Goal: Find contact information: Obtain details needed to contact an individual or organization

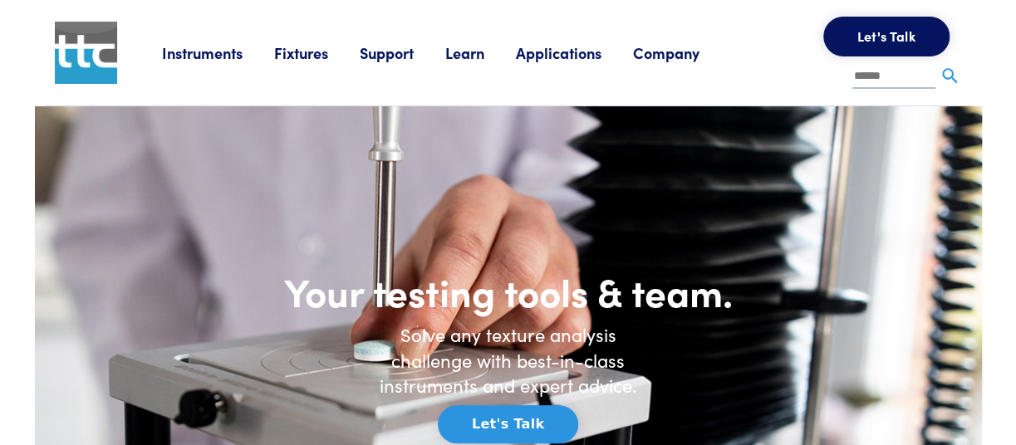
click at [661, 47] on link "Company" at bounding box center [682, 52] width 98 height 21
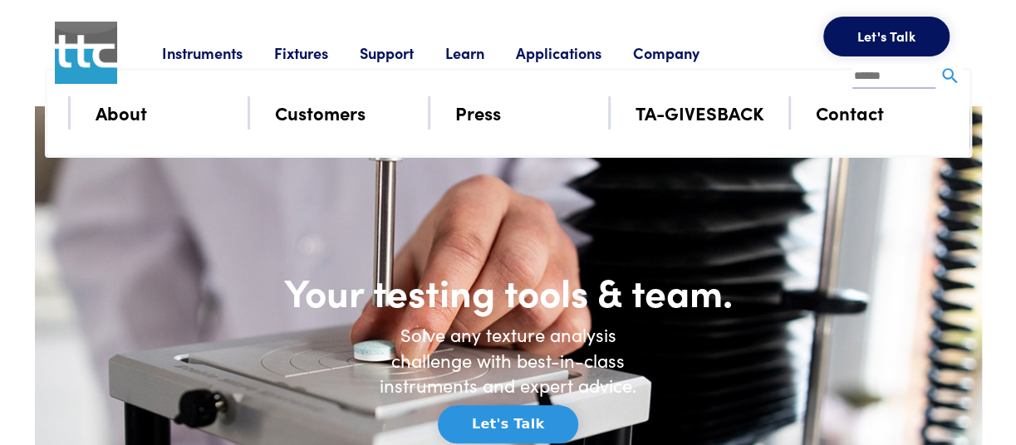
click at [837, 120] on link "Contact" at bounding box center [850, 112] width 68 height 29
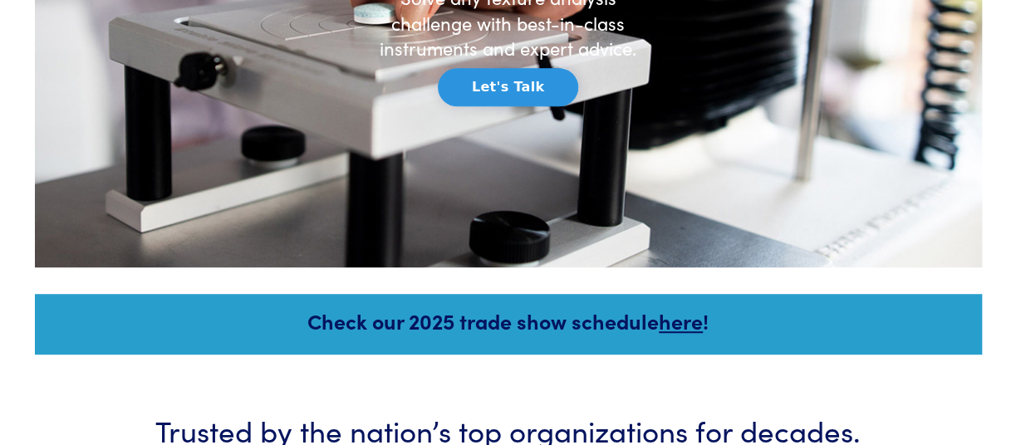
scroll to position [514, 0]
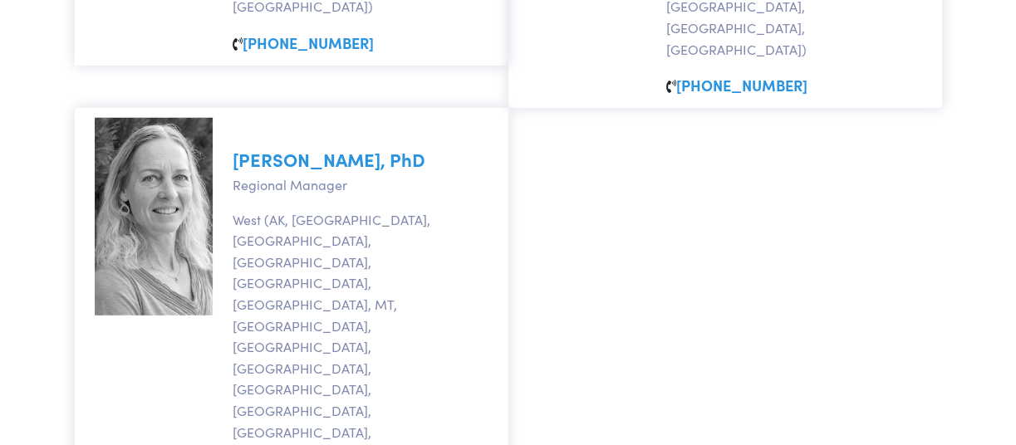
scroll to position [2006, 0]
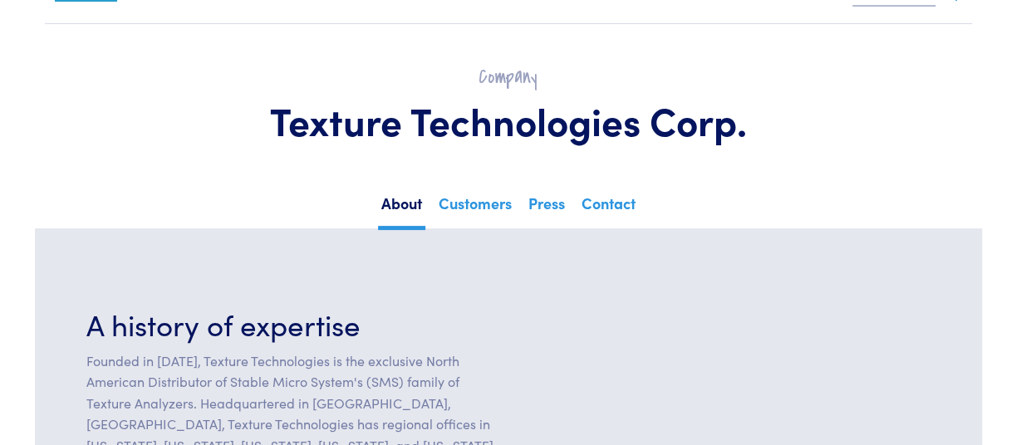
scroll to position [83, 0]
